Goal: Information Seeking & Learning: Learn about a topic

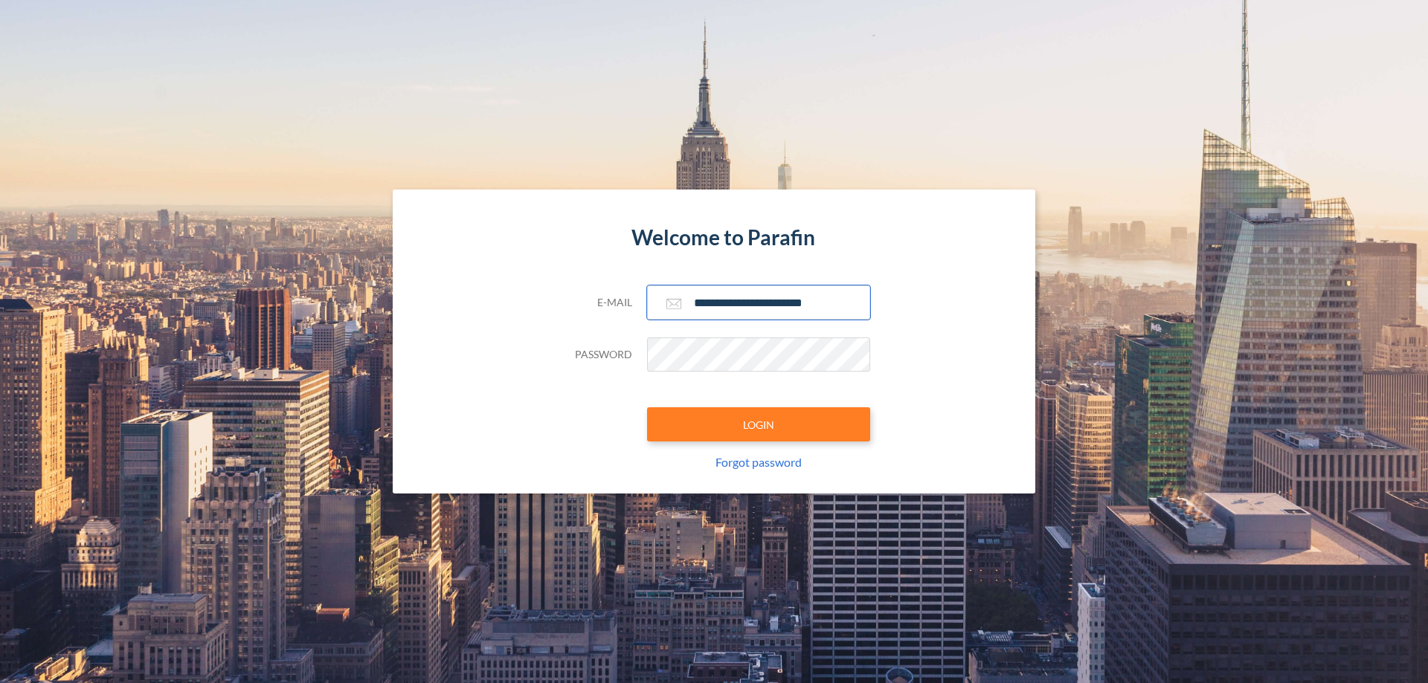
type input "**********"
click at [759, 425] on button "LOGIN" at bounding box center [758, 425] width 223 height 34
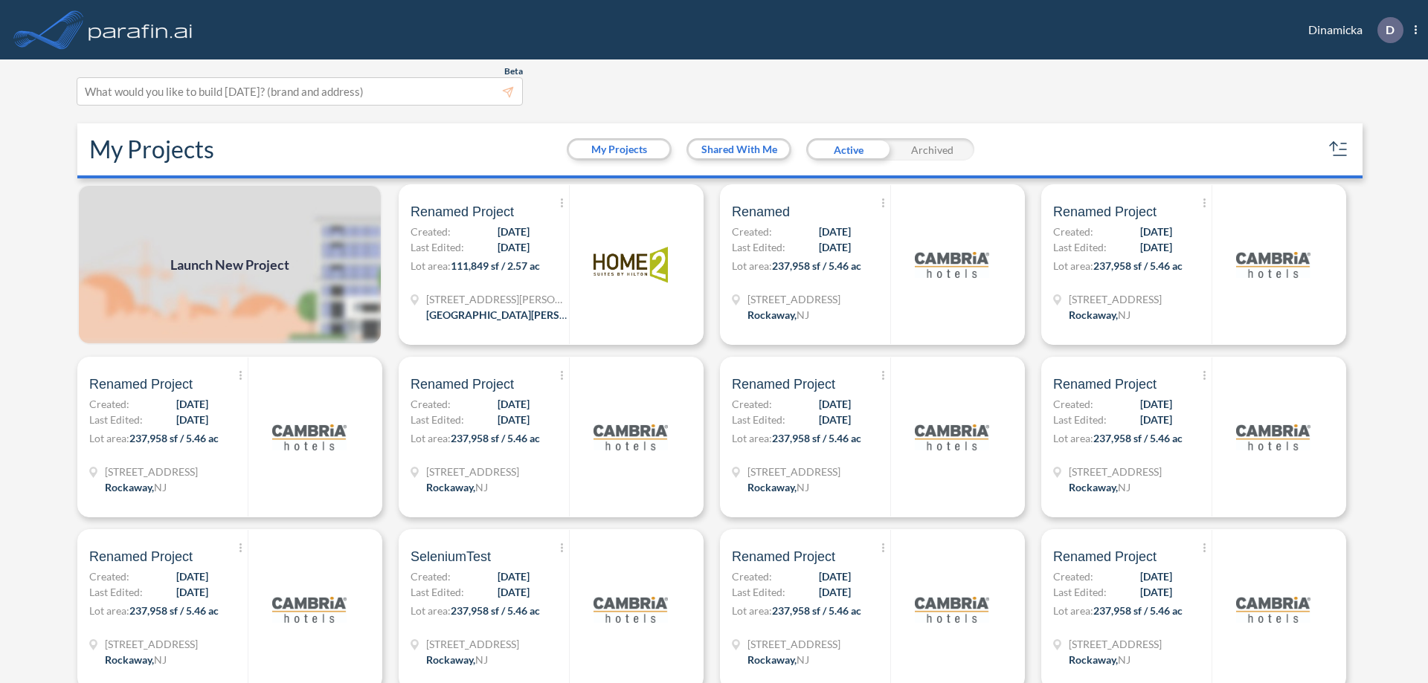
scroll to position [4, 0]
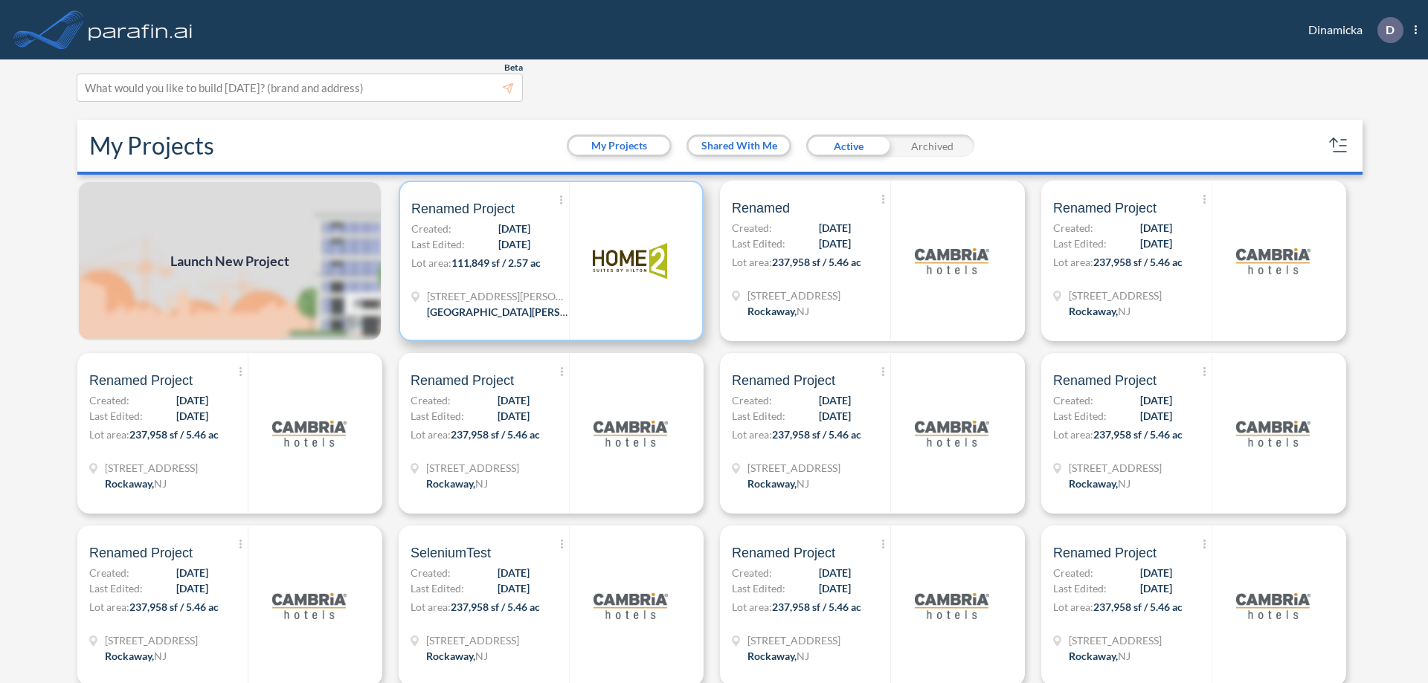
click at [548, 261] on p "Lot area: 111,849 sf / 2.57 ac" at bounding box center [490, 266] width 158 height 22
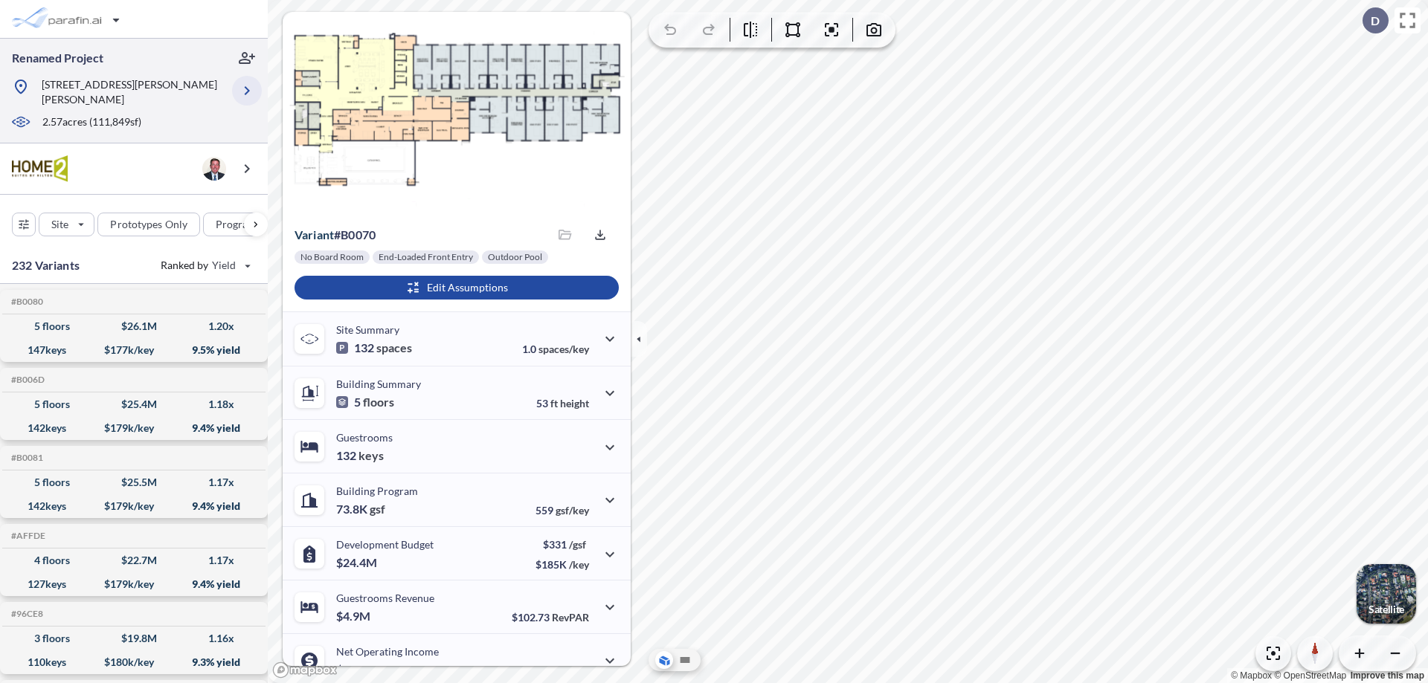
click at [247, 85] on icon "button" at bounding box center [247, 91] width 18 height 18
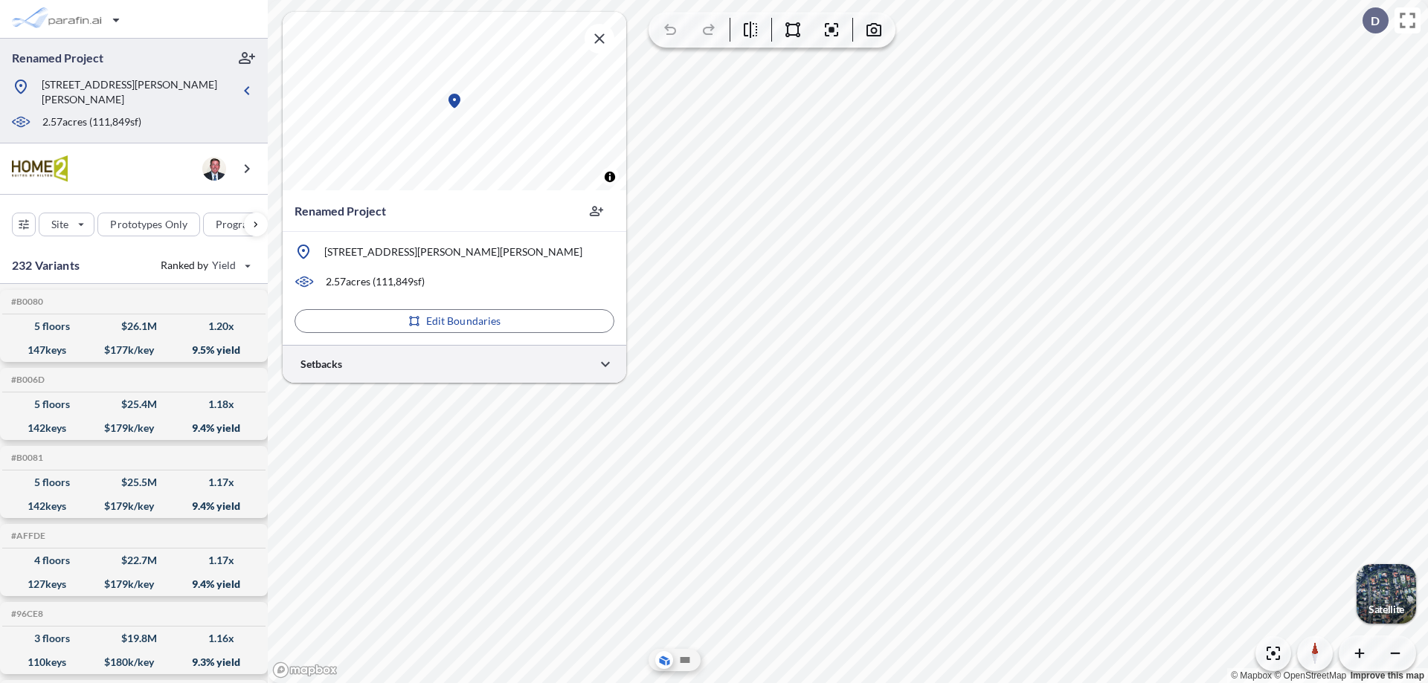
click at [454, 364] on div at bounding box center [455, 364] width 344 height 38
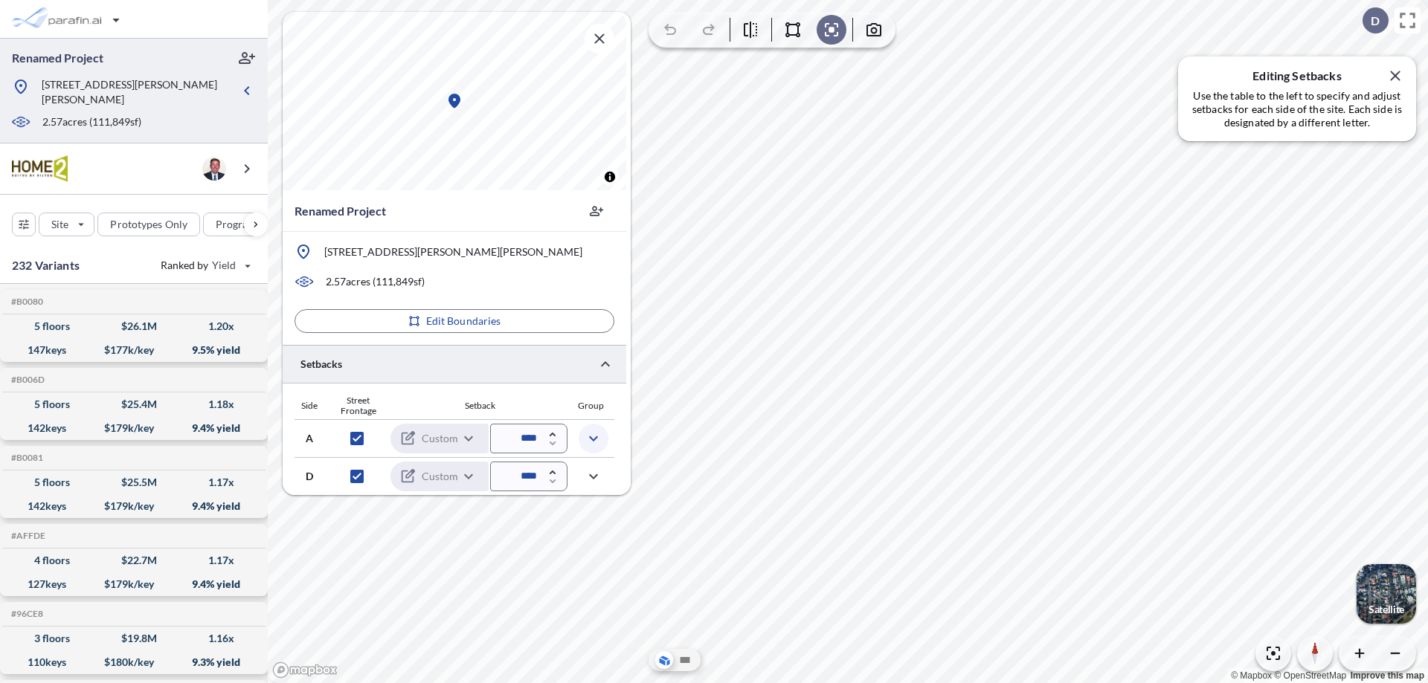
scroll to position [2, 0]
click at [593, 436] on icon "button" at bounding box center [594, 437] width 18 height 18
